Goal: Information Seeking & Learning: Learn about a topic

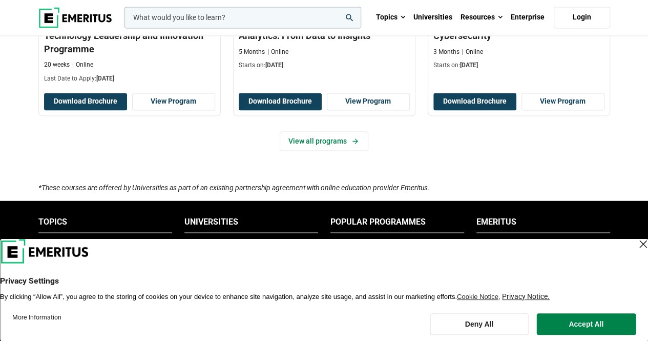
scroll to position [820, 0]
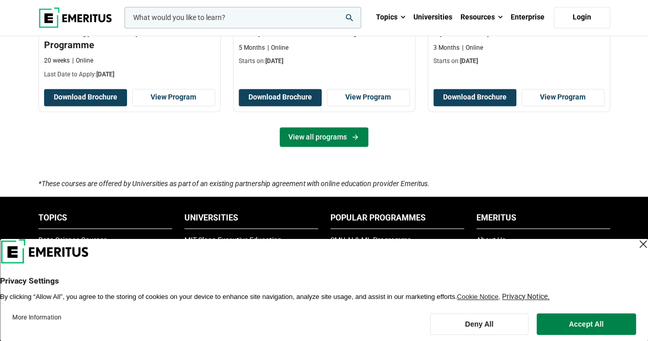
click at [333, 140] on link "View all programs" at bounding box center [324, 136] width 89 height 19
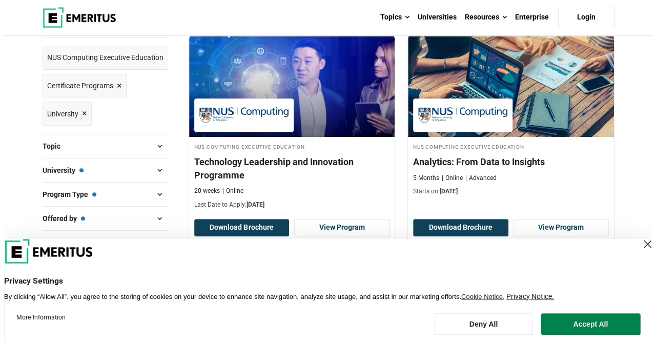
scroll to position [51, 0]
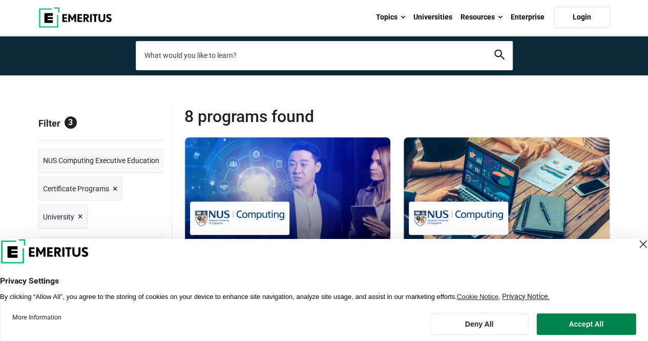
click at [262, 53] on input "search-page" at bounding box center [324, 55] width 377 height 29
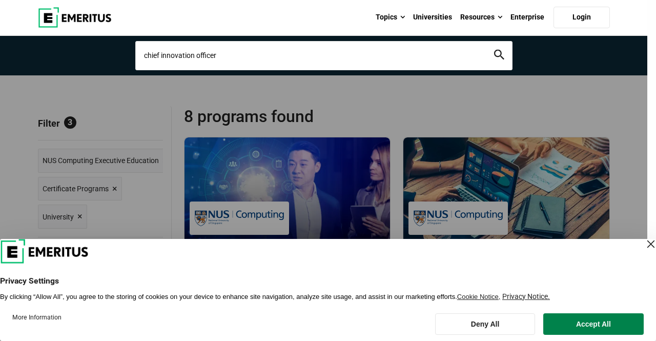
type input "chief innovation officer"
click at [494, 50] on button "search" at bounding box center [499, 56] width 10 height 12
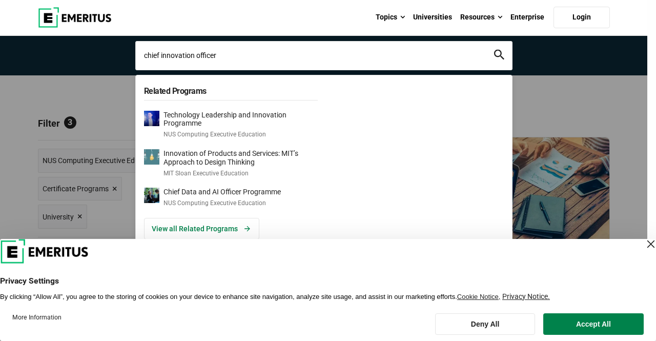
click at [267, 64] on input "chief innovation officer" at bounding box center [323, 55] width 377 height 29
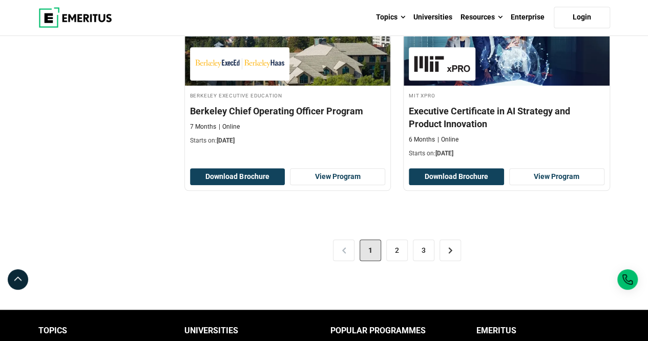
scroll to position [2204, 0]
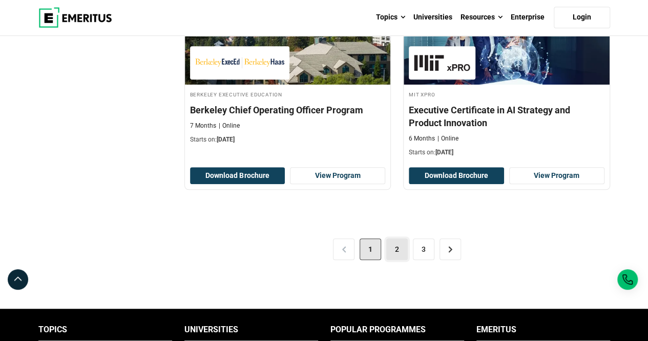
click at [398, 246] on link "2" at bounding box center [398, 249] width 22 height 22
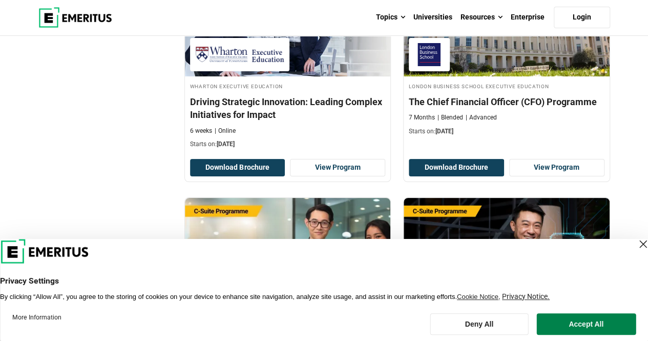
scroll to position [1999, 0]
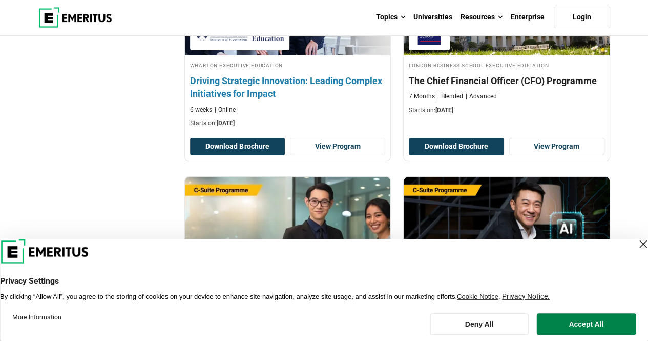
click at [288, 86] on h4 "Driving Strategic Innovation: Leading Complex Initiatives for Impact" at bounding box center [288, 87] width 196 height 26
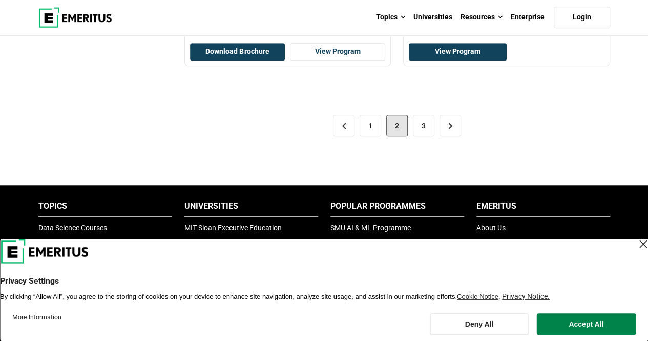
scroll to position [2307, 0]
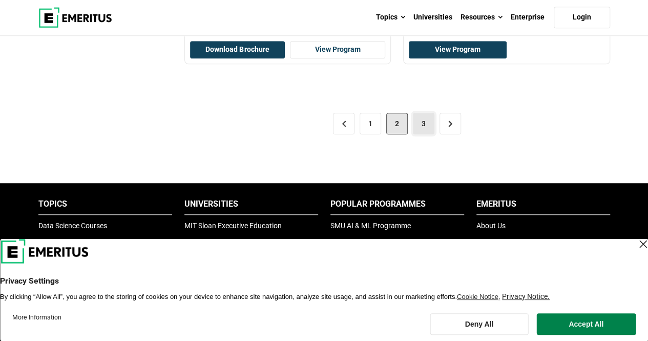
click at [424, 125] on link "3" at bounding box center [424, 124] width 22 height 22
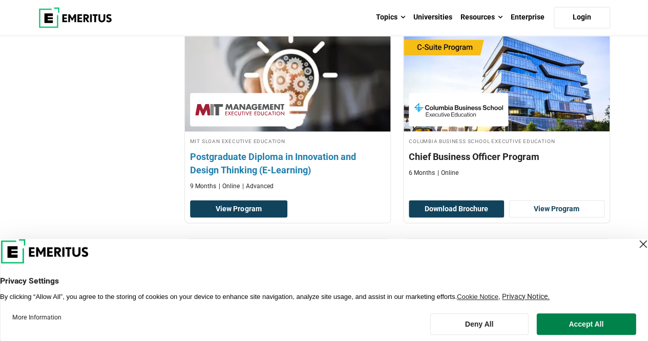
scroll to position [820, 0]
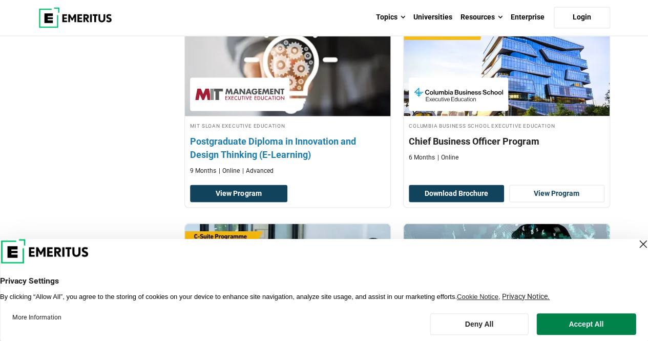
click at [337, 139] on h4 "Postgraduate Diploma in Innovation and Design Thinking (E-Learning)" at bounding box center [288, 148] width 196 height 26
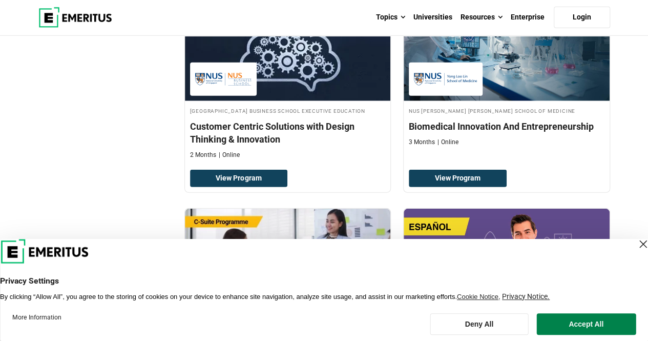
scroll to position [1487, 0]
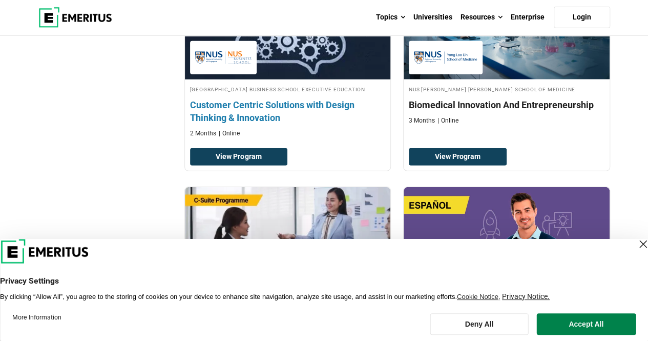
click at [256, 118] on h4 "Customer Centric Solutions with Design Thinking & Innovation" at bounding box center [288, 111] width 196 height 26
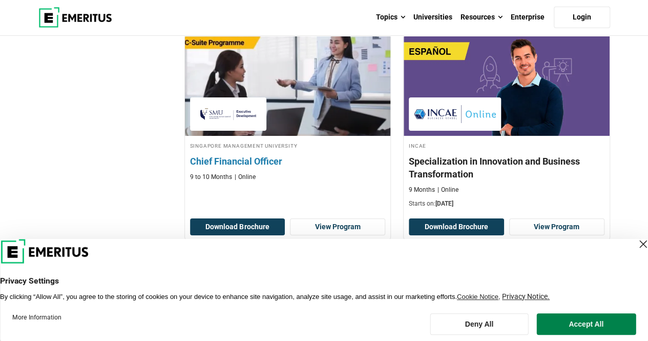
scroll to position [1692, 0]
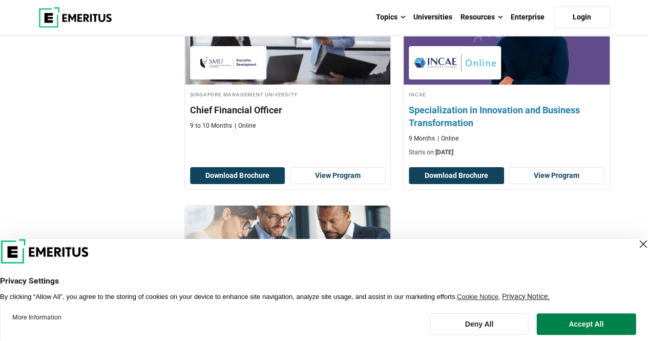
click at [421, 126] on h4 "Specialization in Innovation and Business Transformation" at bounding box center [507, 117] width 196 height 26
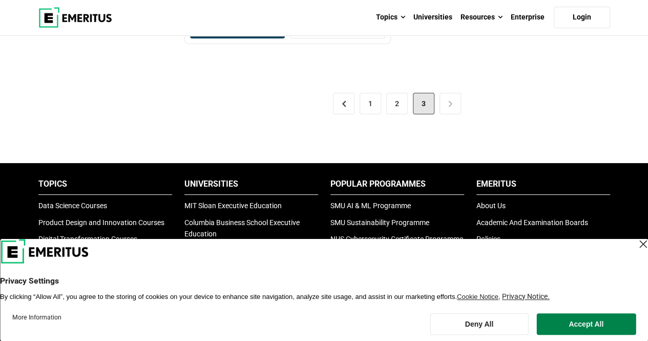
scroll to position [2051, 0]
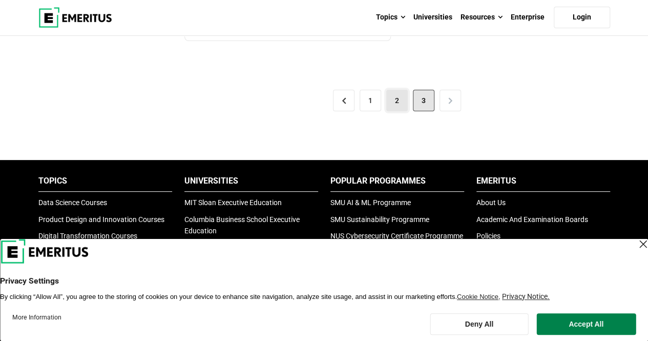
click at [397, 111] on link "2" at bounding box center [398, 101] width 22 height 22
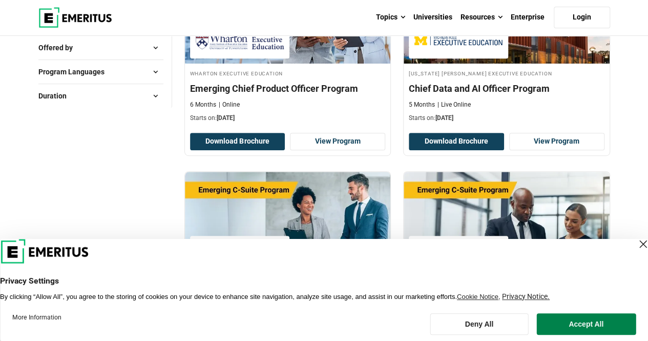
scroll to position [205, 0]
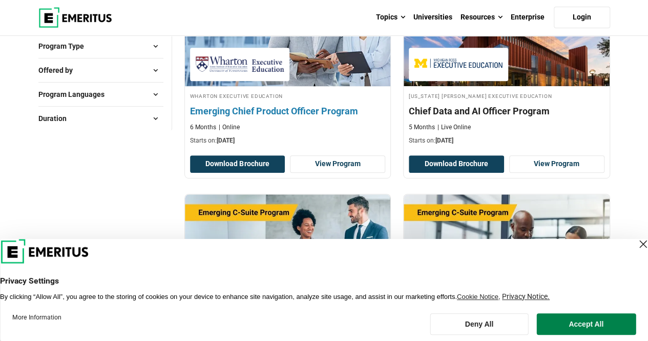
click at [337, 113] on h4 "Emerging Chief Product Officer Program" at bounding box center [288, 111] width 196 height 13
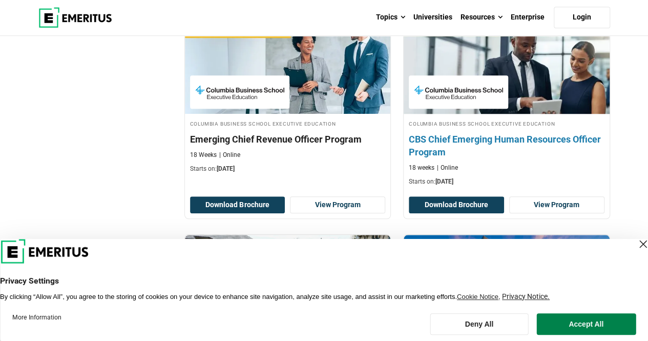
scroll to position [359, 0]
